Goal: Navigation & Orientation: Understand site structure

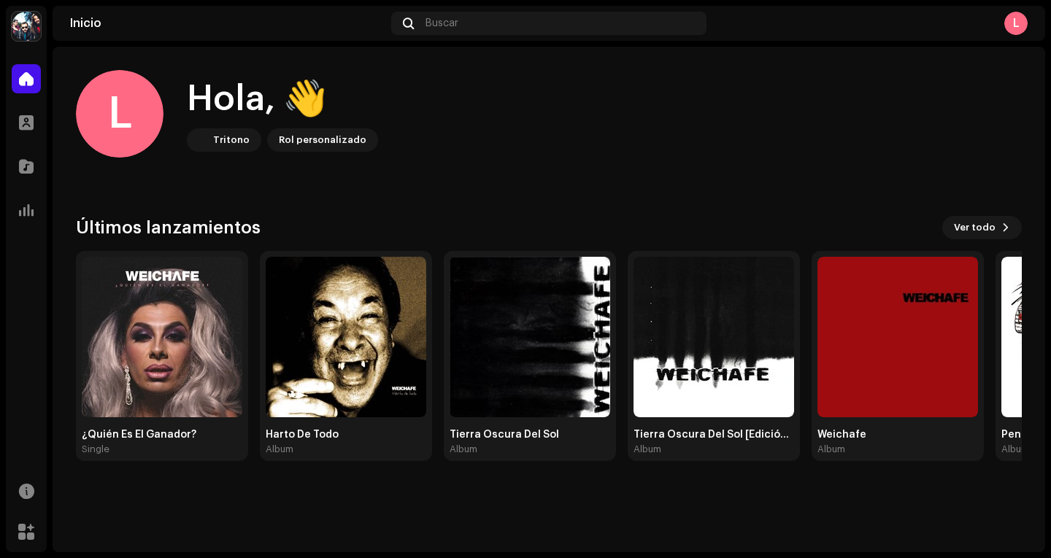
click at [929, 19] on div "L" at bounding box center [869, 23] width 315 height 23
click at [996, 231] on button "Ver todo" at bounding box center [982, 227] width 80 height 23
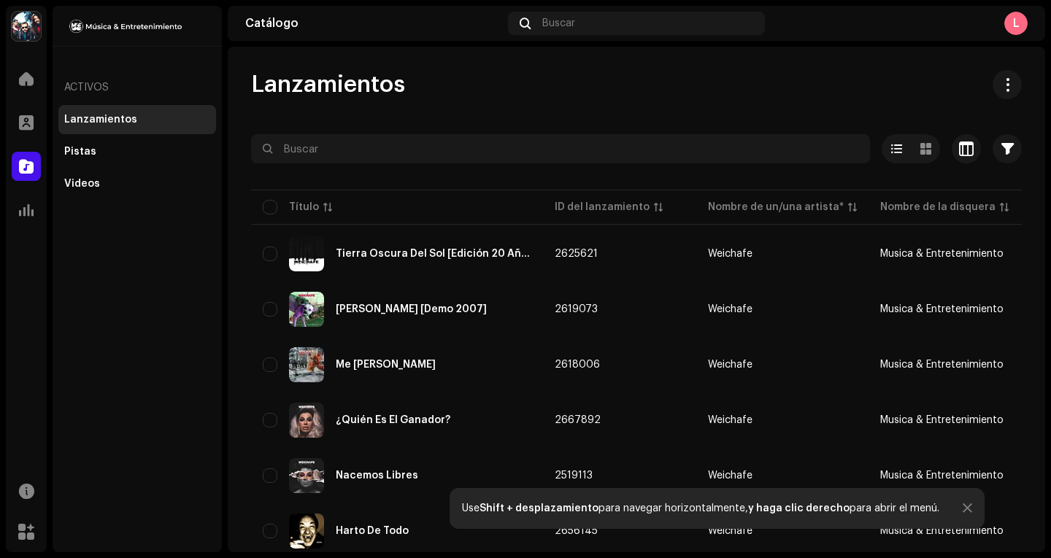
drag, startPoint x: 1050, startPoint y: 166, endPoint x: 1050, endPoint y: 211, distance: 44.5
click at [1050, 211] on div "Weichafe Inicio Perfil Catálogo Estadísticas Recursos Mercado Activos Lanzamien…" at bounding box center [525, 279] width 1051 height 558
click at [21, 204] on span at bounding box center [26, 210] width 15 height 12
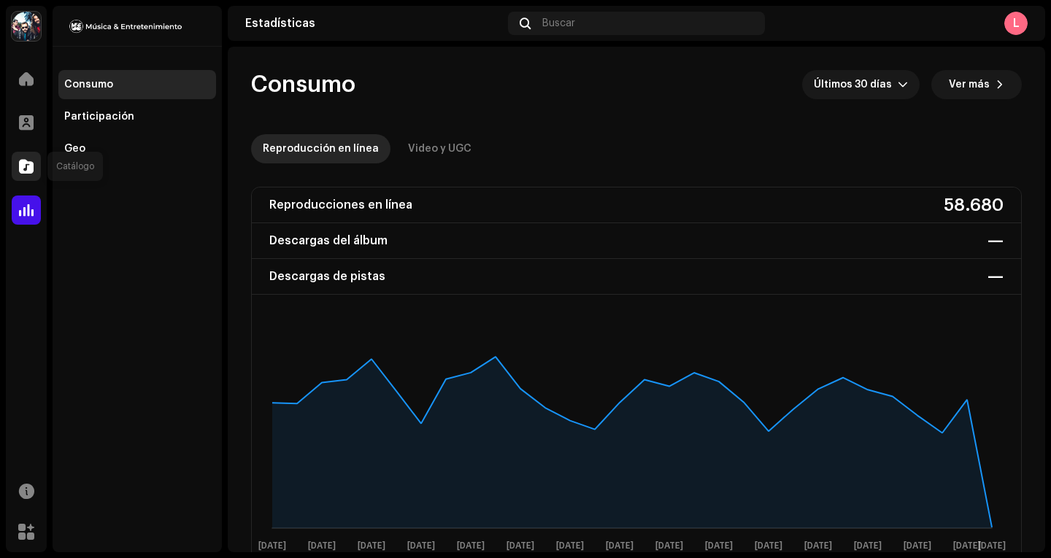
click at [31, 169] on span at bounding box center [26, 167] width 15 height 12
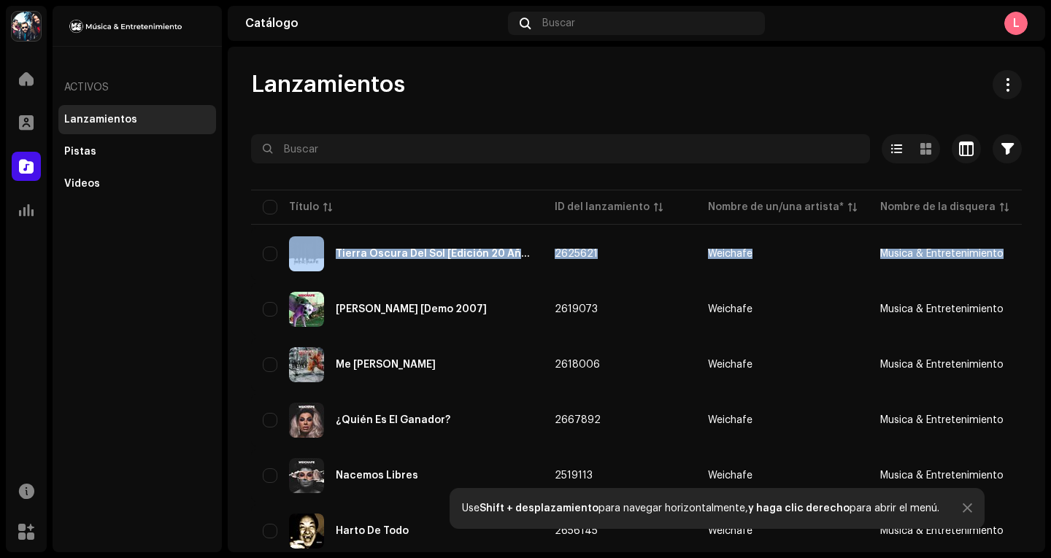
drag, startPoint x: 1048, startPoint y: 142, endPoint x: 1050, endPoint y: 274, distance: 132.1
click at [1050, 274] on div "Weichafe Inicio Perfil Catálogo Estadísticas Recursos Mercado Activos Lanzamien…" at bounding box center [525, 279] width 1051 height 558
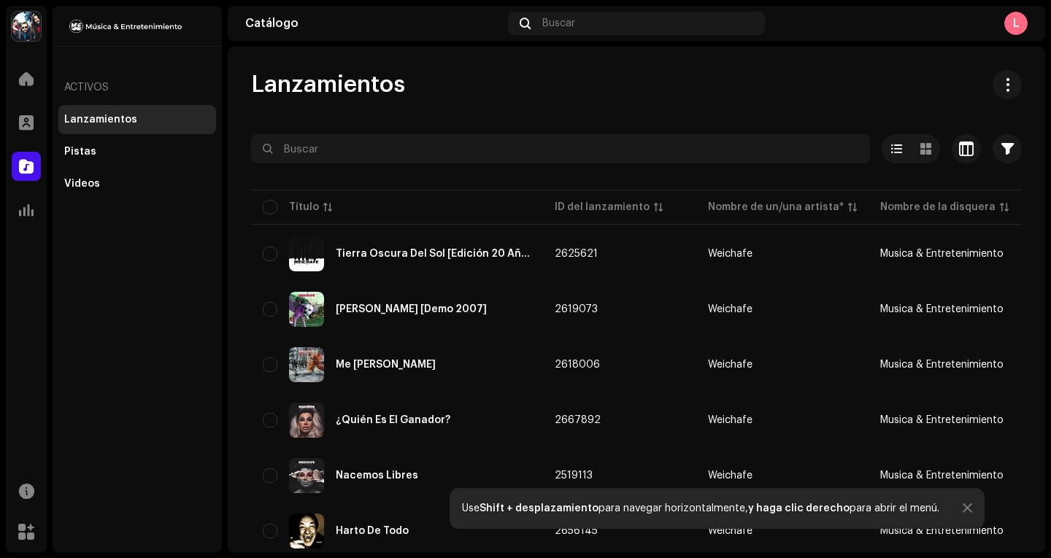
click at [1031, 336] on div "Lanzamientos Seleccionado 0 Opciones Filtros Estado de distribución Nunca se di…" at bounding box center [636, 416] width 817 height 692
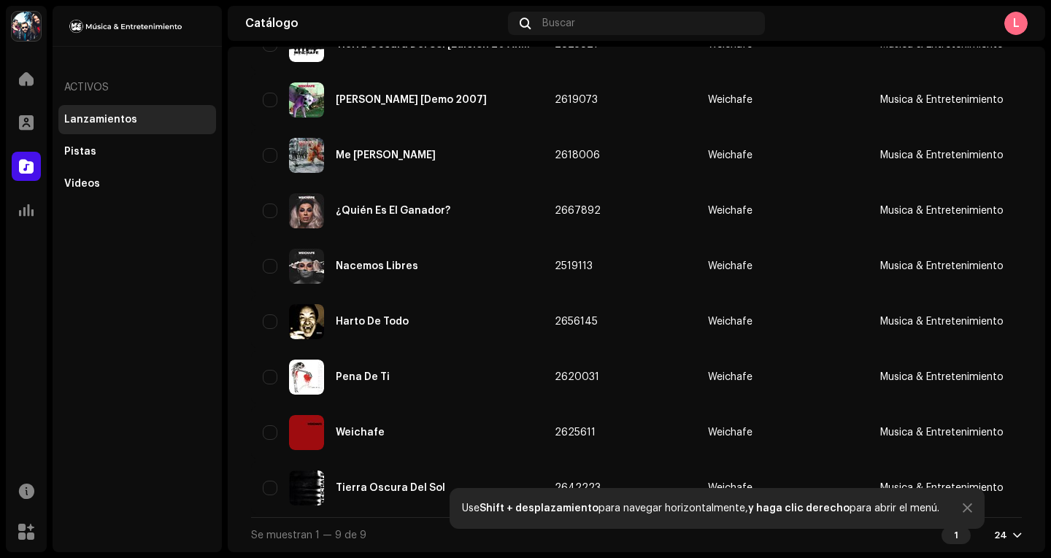
scroll to position [219, 0]
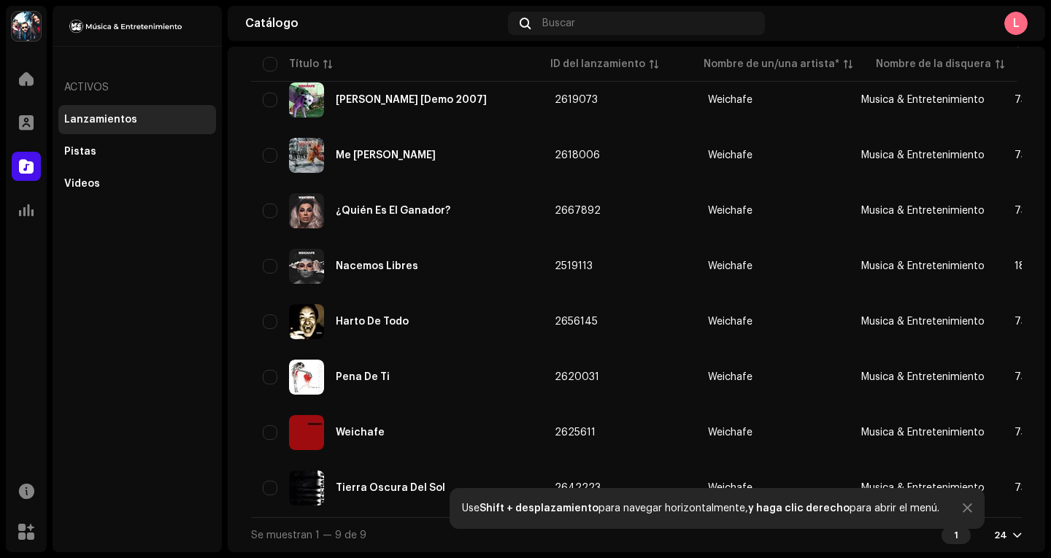
click at [6, 120] on div "Perfil" at bounding box center [26, 122] width 41 height 41
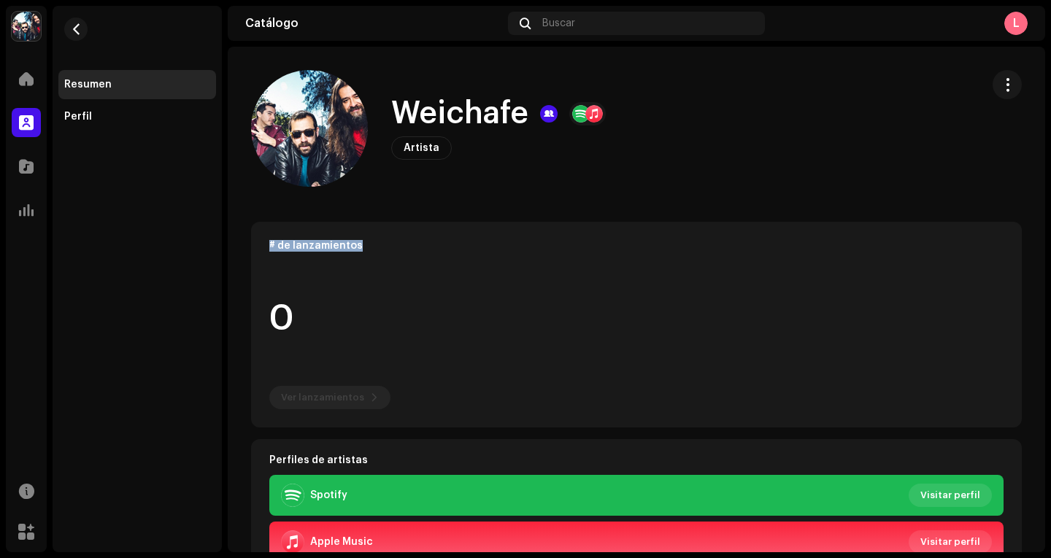
drag, startPoint x: 1050, startPoint y: 132, endPoint x: 1050, endPoint y: 233, distance: 100.7
click at [1050, 233] on div "Weichafe Inicio Perfil Catálogo Estadísticas Recursos Mercado Resumen Perfil Ca…" at bounding box center [525, 279] width 1051 height 558
click at [1035, 182] on div "Weichafe Artista" at bounding box center [636, 128] width 817 height 117
drag, startPoint x: 1049, startPoint y: 148, endPoint x: 1050, endPoint y: 277, distance: 128.5
click at [1050, 277] on div "Weichafe Inicio Perfil Catálogo Estadísticas Recursos Mercado Resumen Perfil Ca…" at bounding box center [525, 279] width 1051 height 558
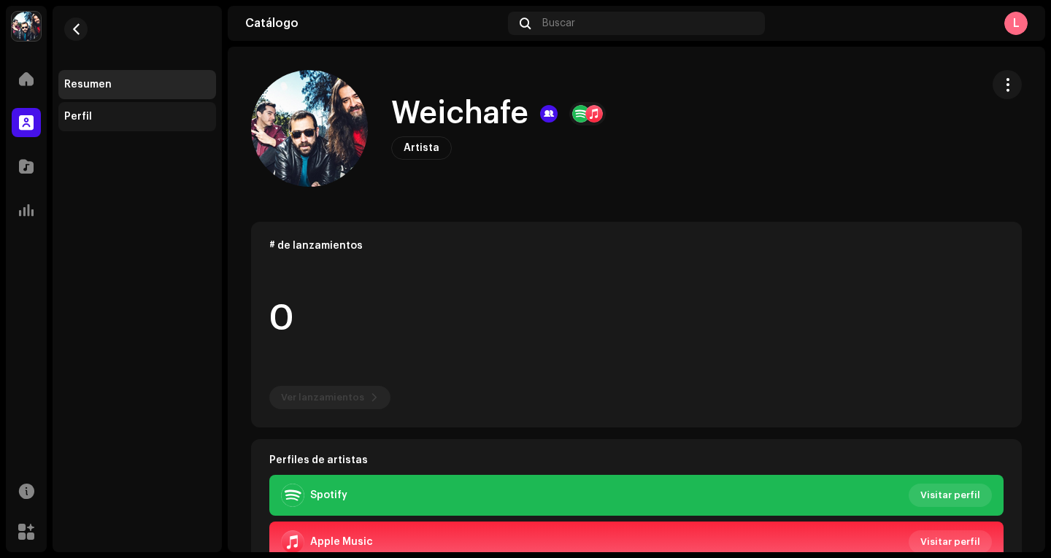
click at [71, 107] on div "Perfil" at bounding box center [137, 116] width 158 height 29
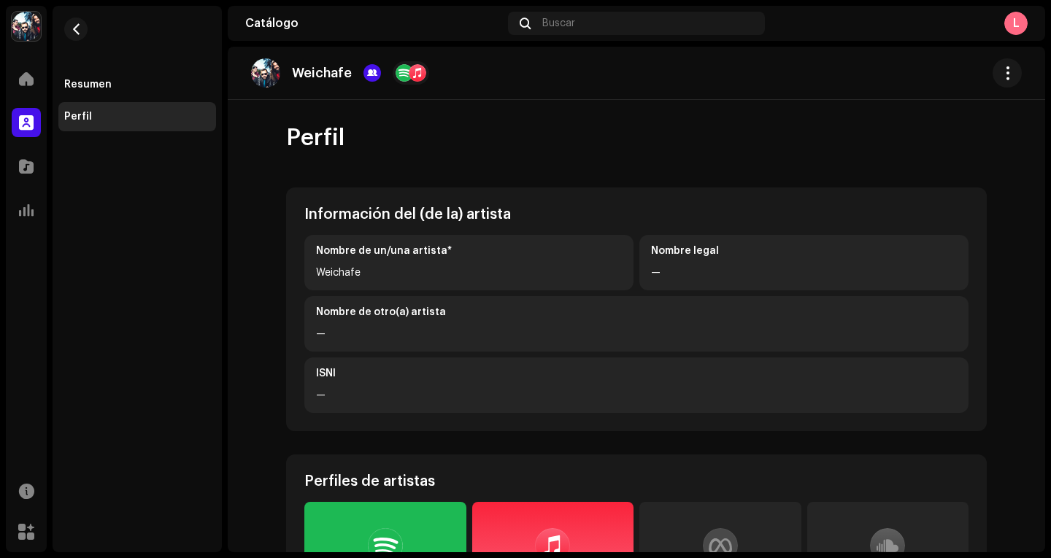
drag, startPoint x: 1050, startPoint y: 131, endPoint x: 1050, endPoint y: 256, distance: 124.8
click at [1050, 256] on div "Weichafe Inicio Perfil Catálogo Estadísticas Recursos Mercado Resumen Perfil Ca…" at bounding box center [525, 279] width 1051 height 558
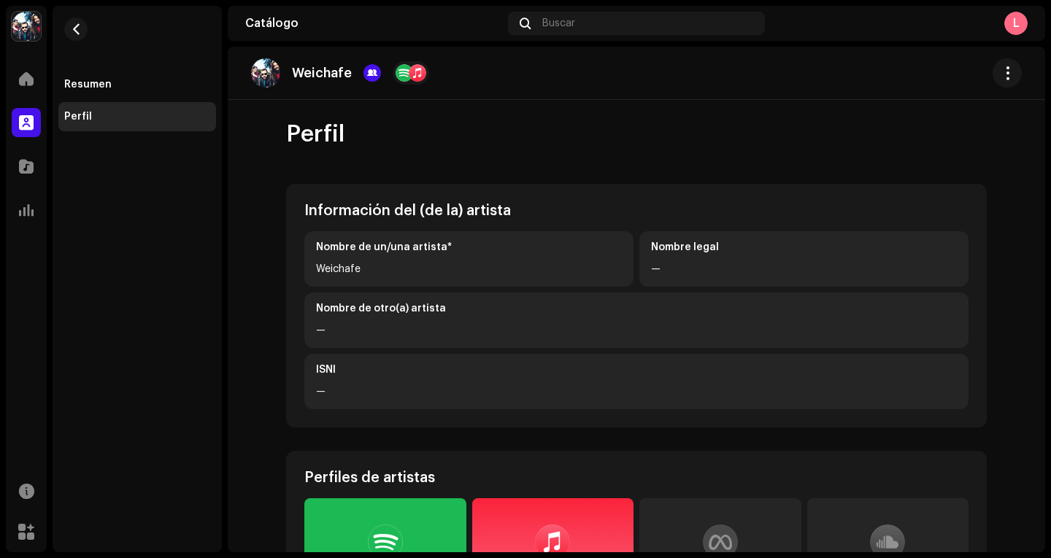
scroll to position [1, 0]
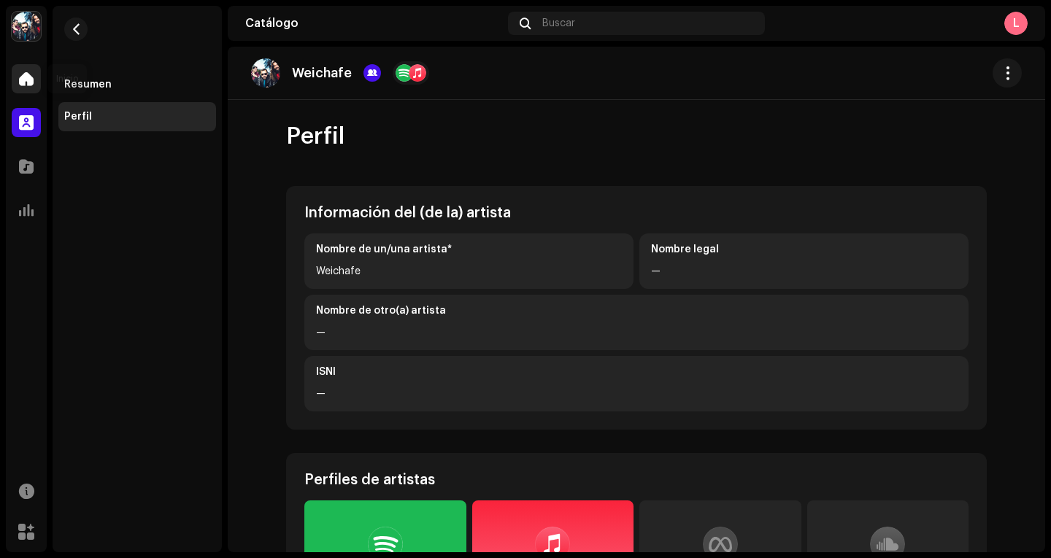
click at [24, 76] on span at bounding box center [26, 79] width 15 height 12
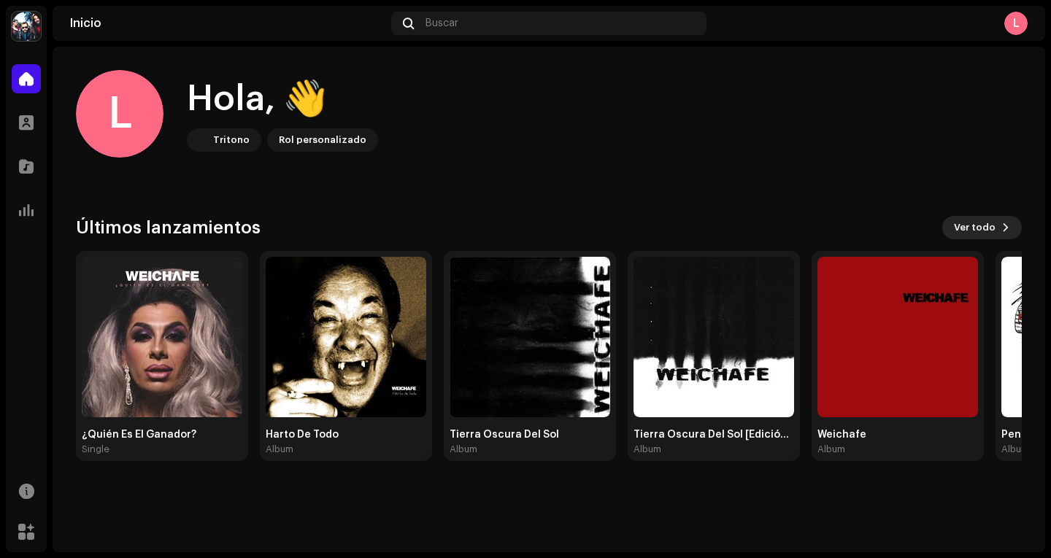
click at [996, 227] on span "Ver todo" at bounding box center [975, 227] width 42 height 29
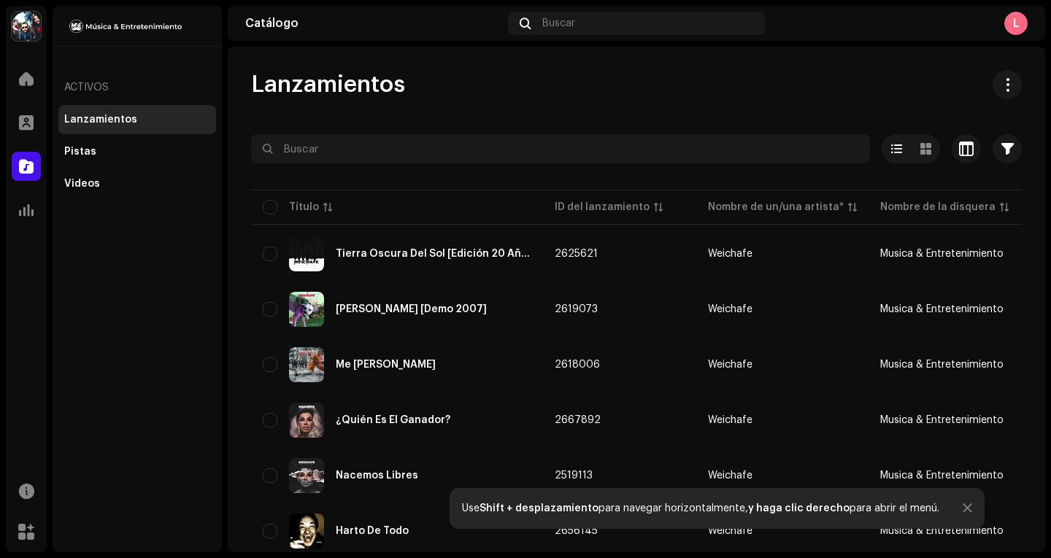
drag, startPoint x: 1050, startPoint y: 100, endPoint x: 1050, endPoint y: 189, distance: 89.0
click at [1050, 189] on div "Weichafe Inicio Perfil Catálogo Estadísticas Recursos Mercado Activos Lanzamien…" at bounding box center [525, 279] width 1051 height 558
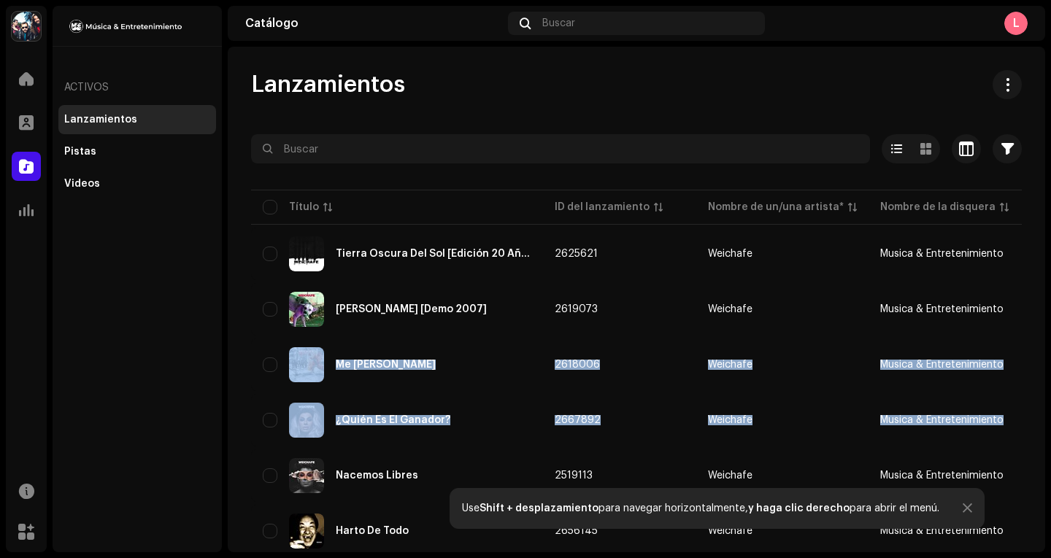
drag, startPoint x: 1047, startPoint y: 315, endPoint x: 1037, endPoint y: 446, distance: 131.0
click at [1037, 446] on div "Weichafe Inicio Perfil Catálogo Estadísticas Recursos Mercado Activos Lanzamien…" at bounding box center [525, 279] width 1051 height 558
